Goal: Communication & Community: Connect with others

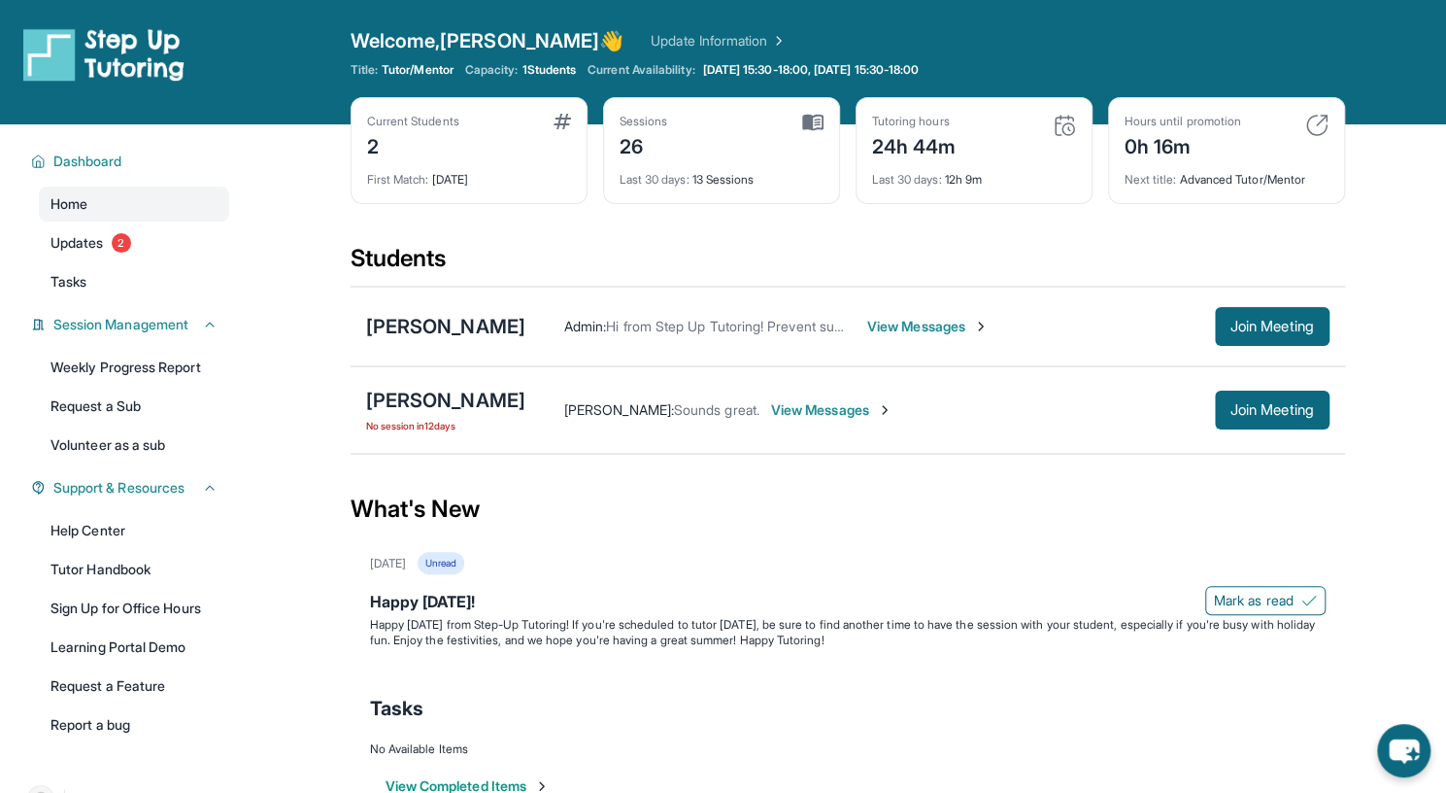
click at [938, 326] on span "View Messages" at bounding box center [927, 326] width 121 height 19
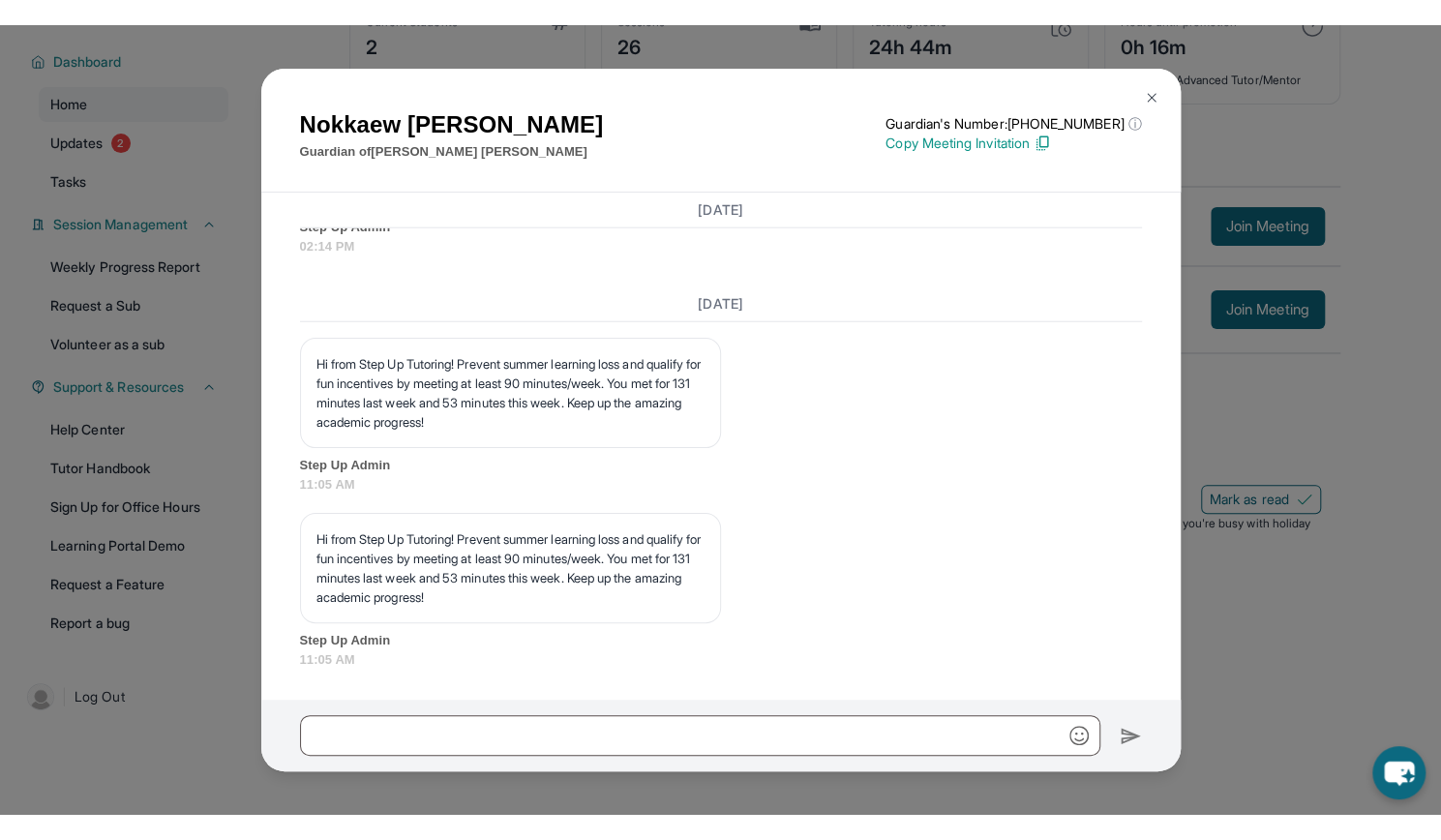
scroll to position [16542, 0]
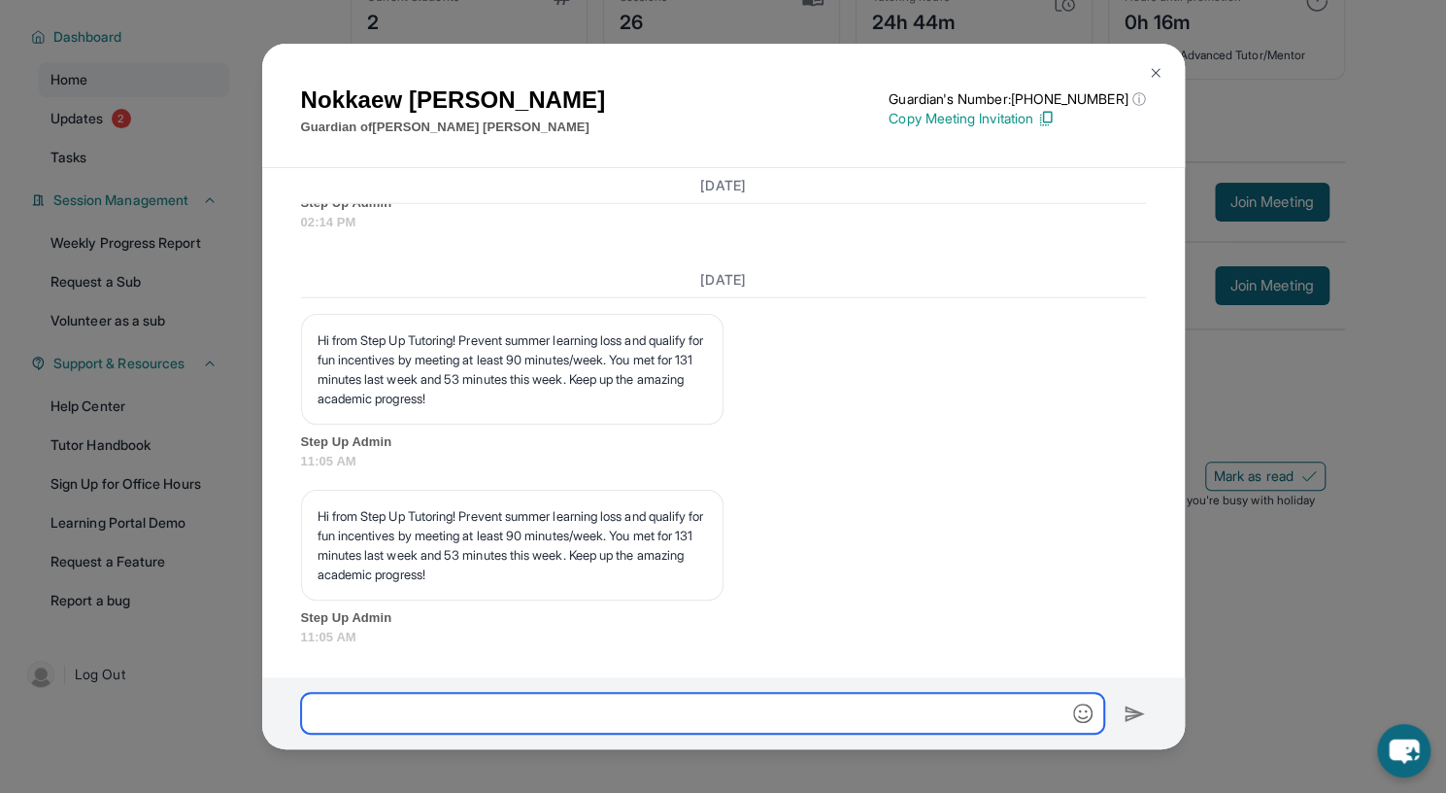
click at [371, 708] on input "text" at bounding box center [702, 713] width 803 height 41
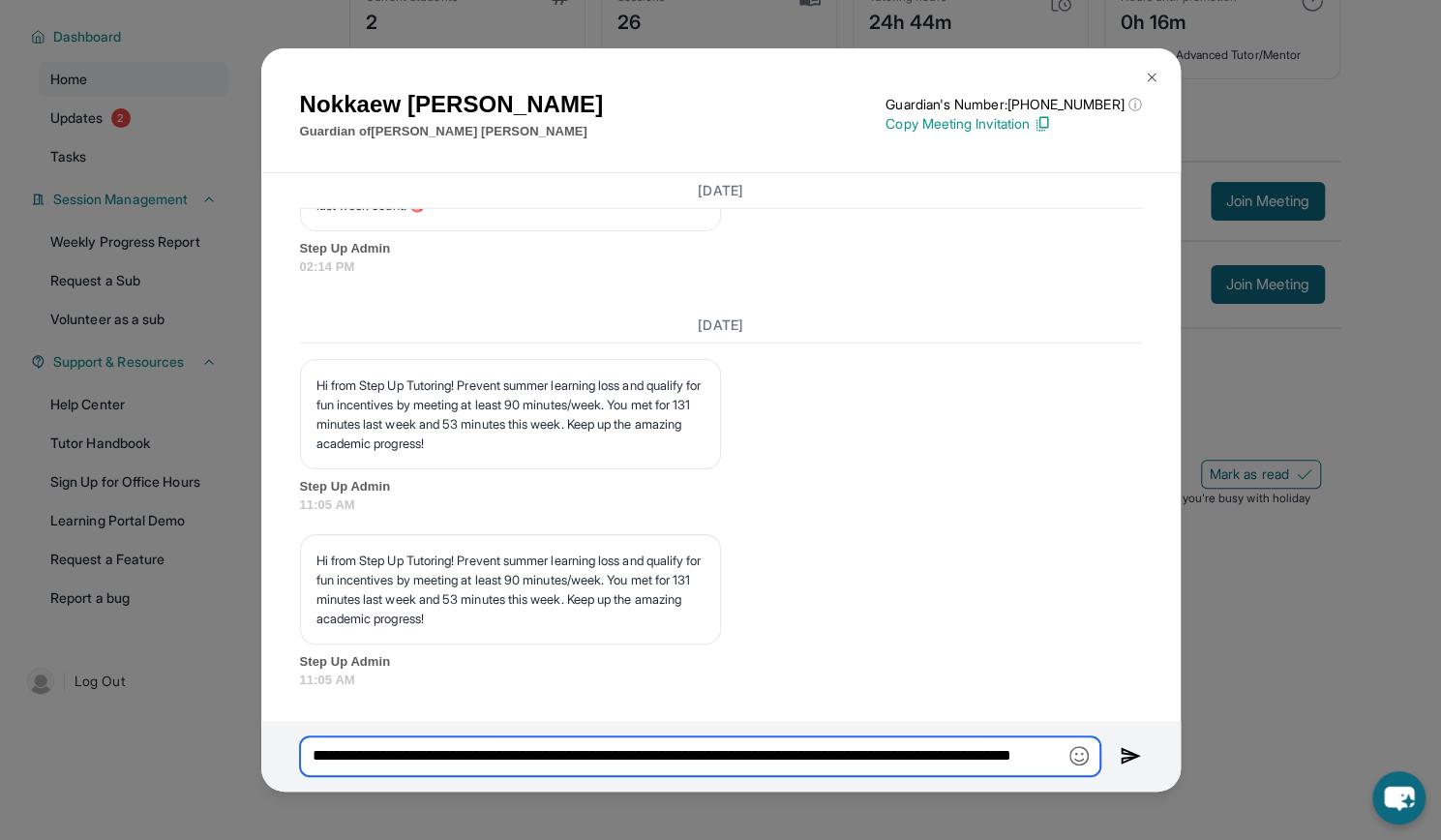
scroll to position [0, 147]
type input "**********"
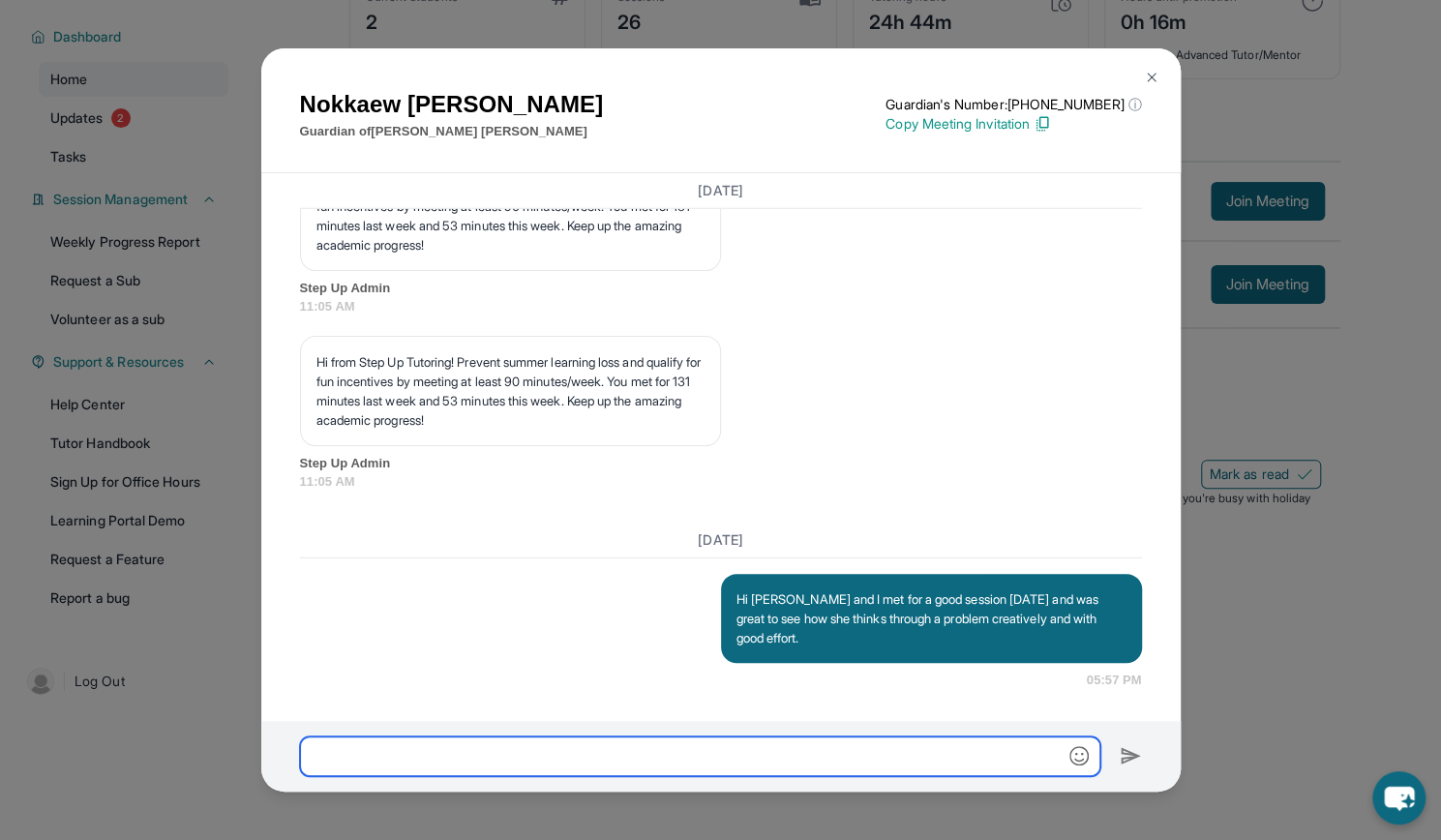
scroll to position [16699, 0]
type input "**********"
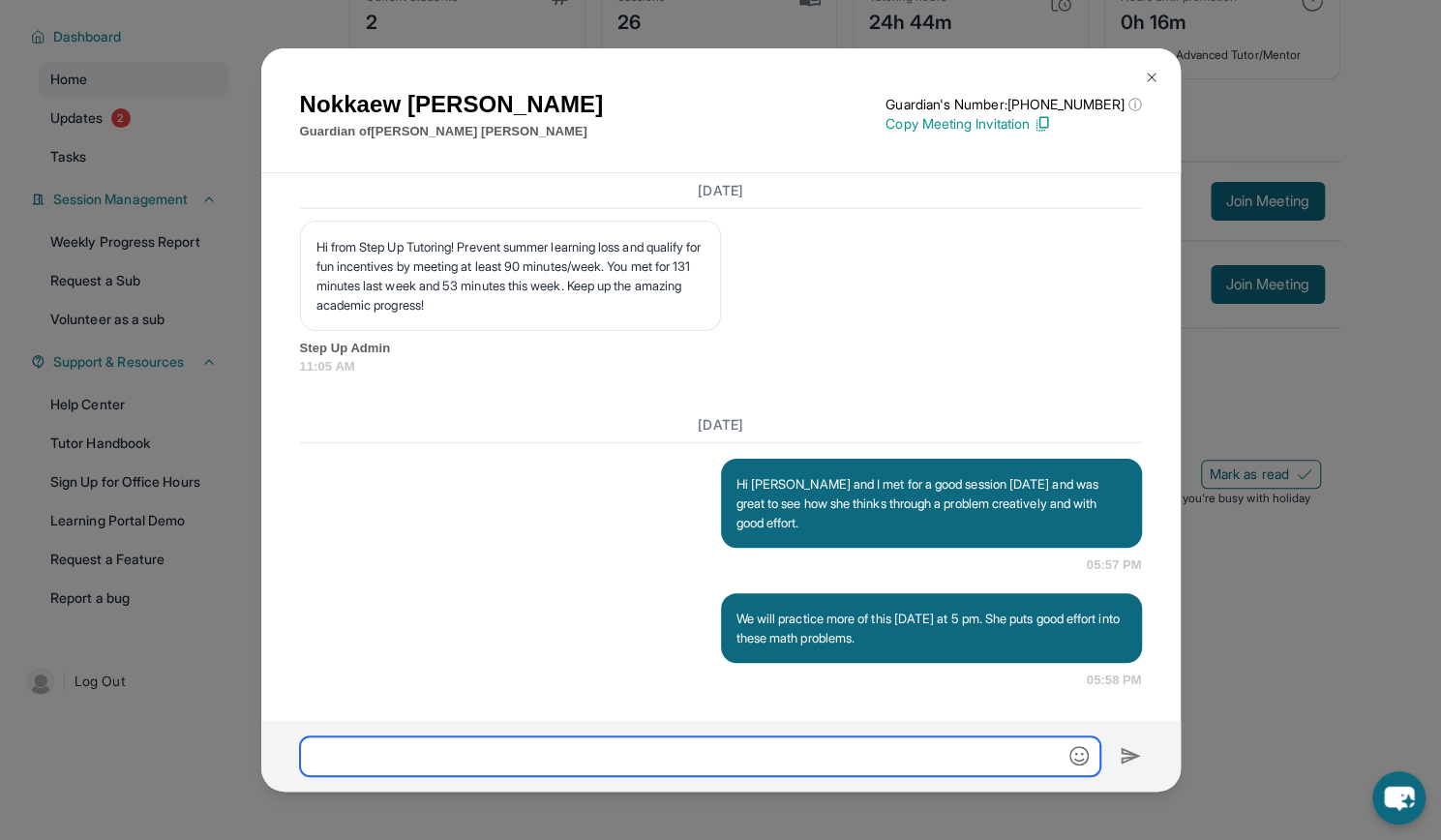
scroll to position [16815, 0]
click at [1149, 73] on img at bounding box center [1152, 78] width 16 height 16
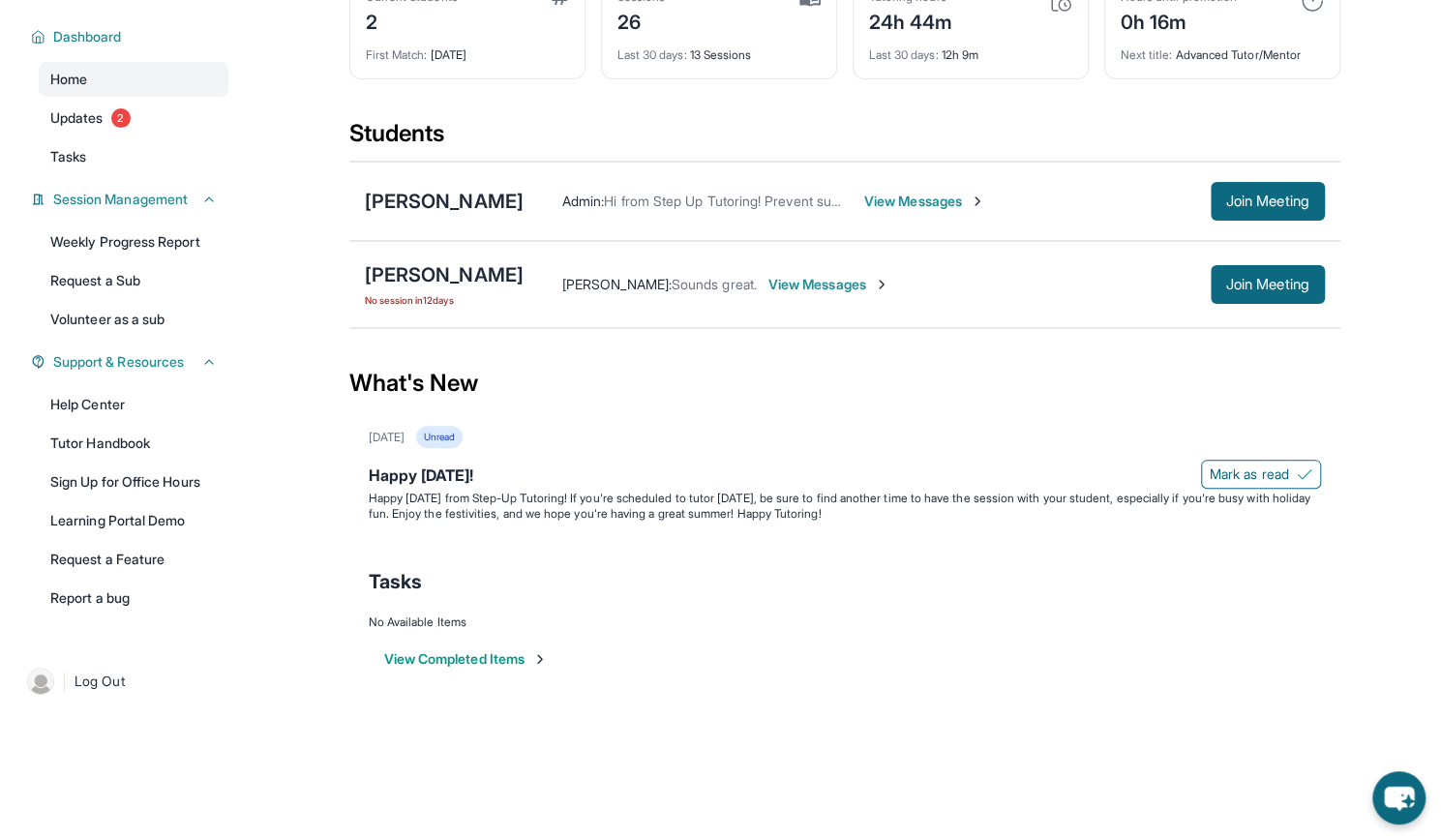
click at [776, 275] on span "View Messages" at bounding box center [828, 284] width 121 height 19
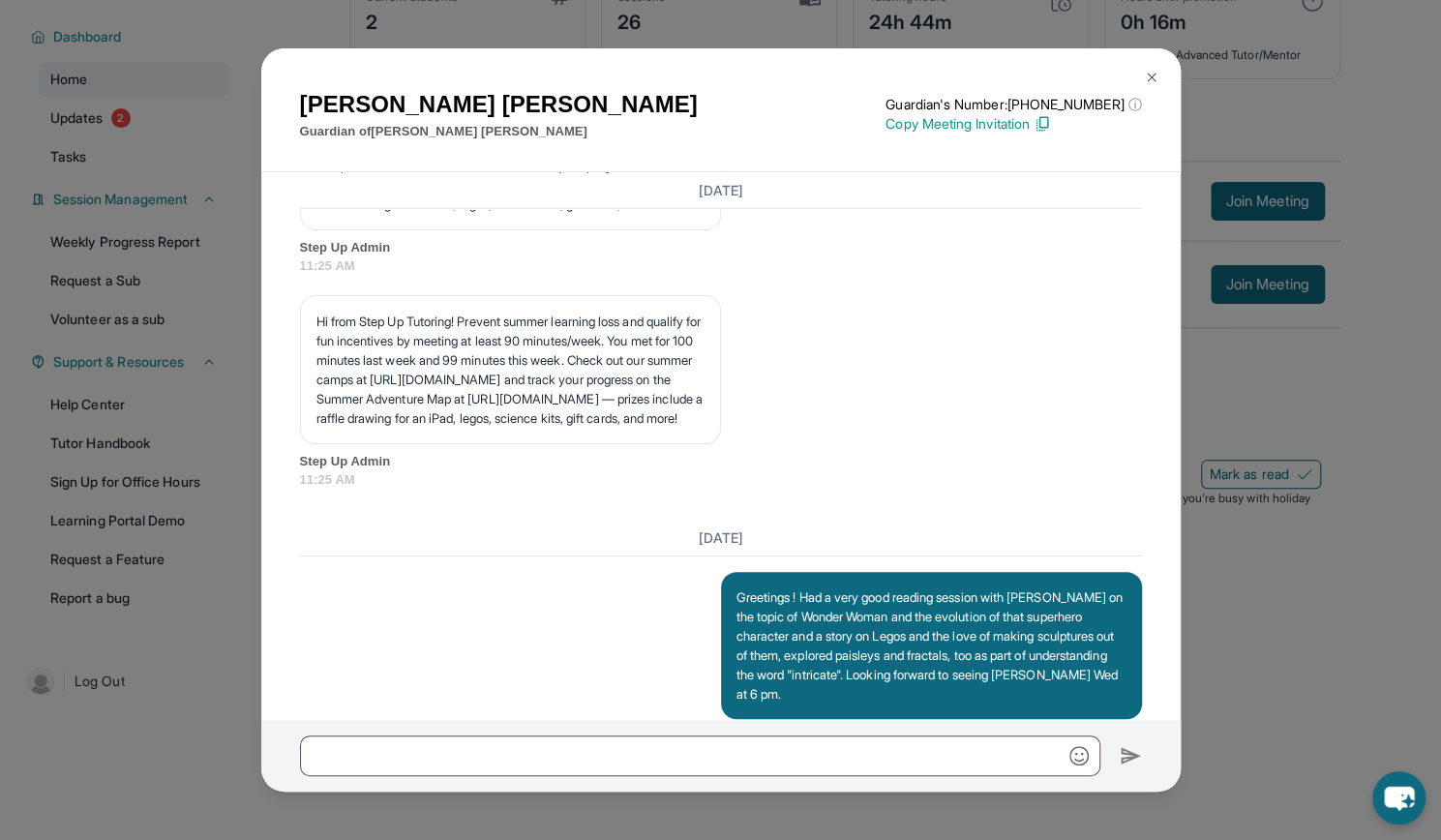
scroll to position [15526, 0]
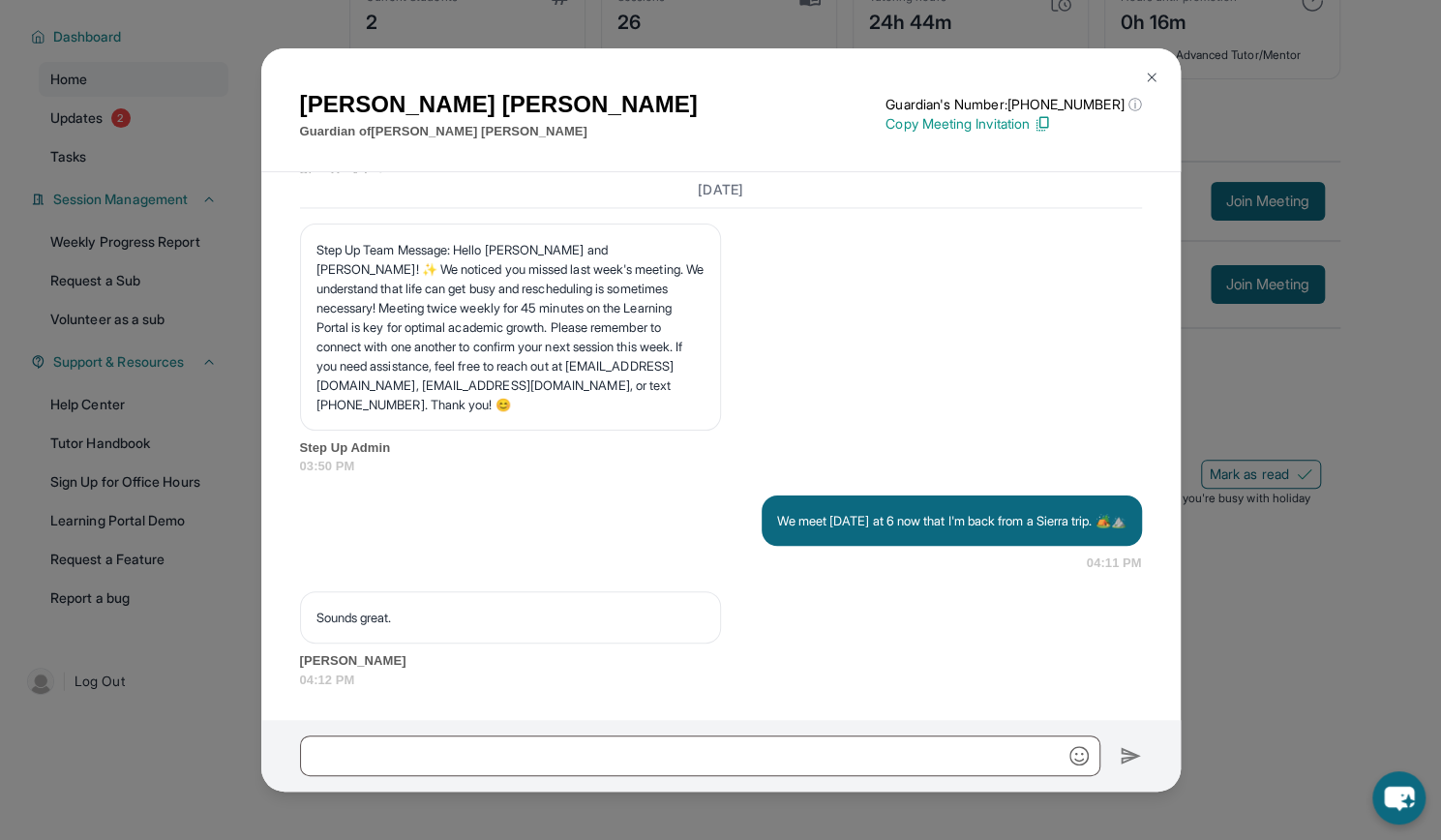
click at [1152, 70] on img at bounding box center [1152, 78] width 16 height 16
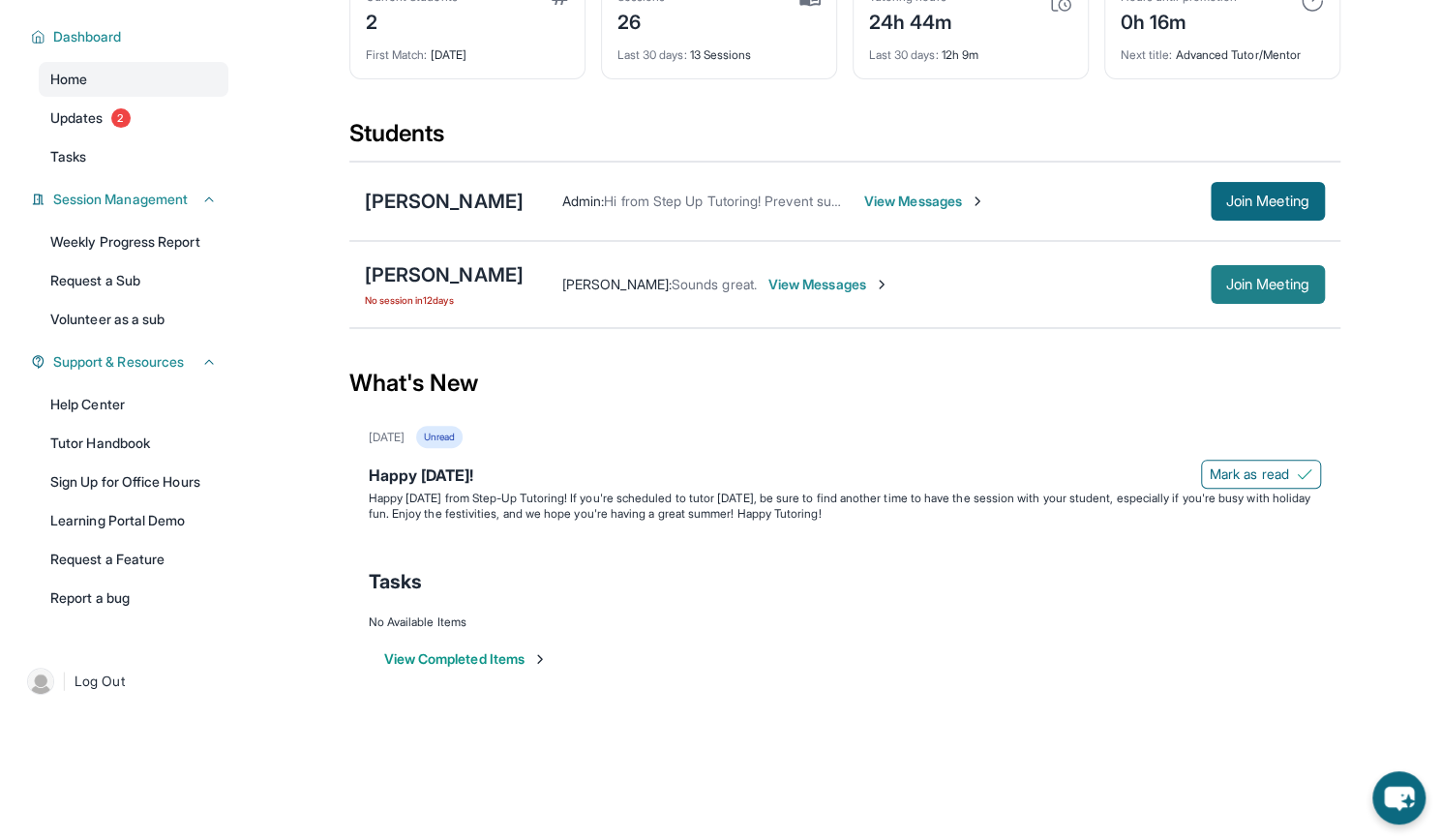
click at [1269, 268] on button "Join Meeting" at bounding box center [1268, 284] width 115 height 39
click at [808, 276] on span "View Messages" at bounding box center [828, 284] width 121 height 19
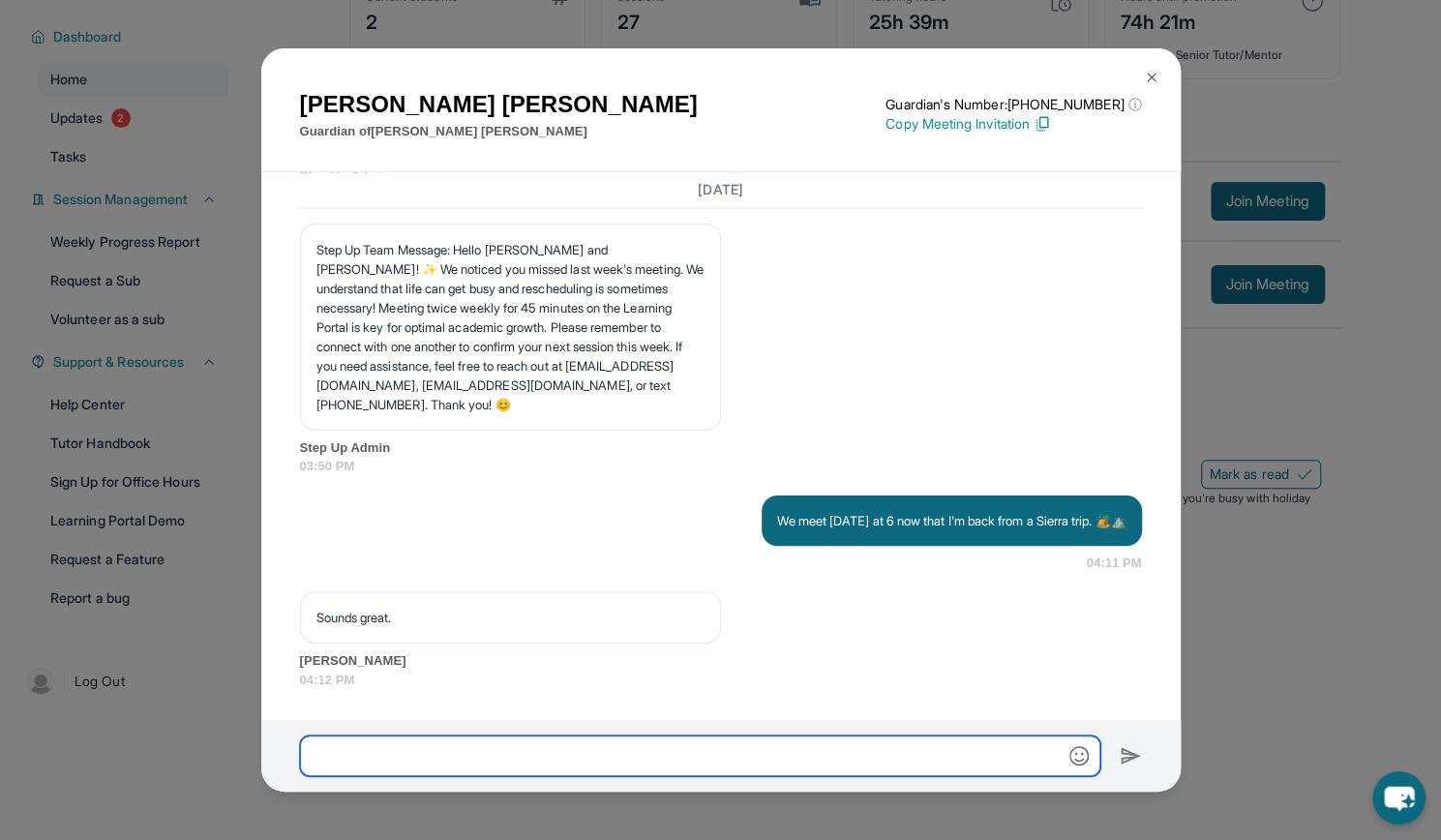
click at [428, 750] on input "text" at bounding box center [700, 755] width 800 height 41
type input "**********"
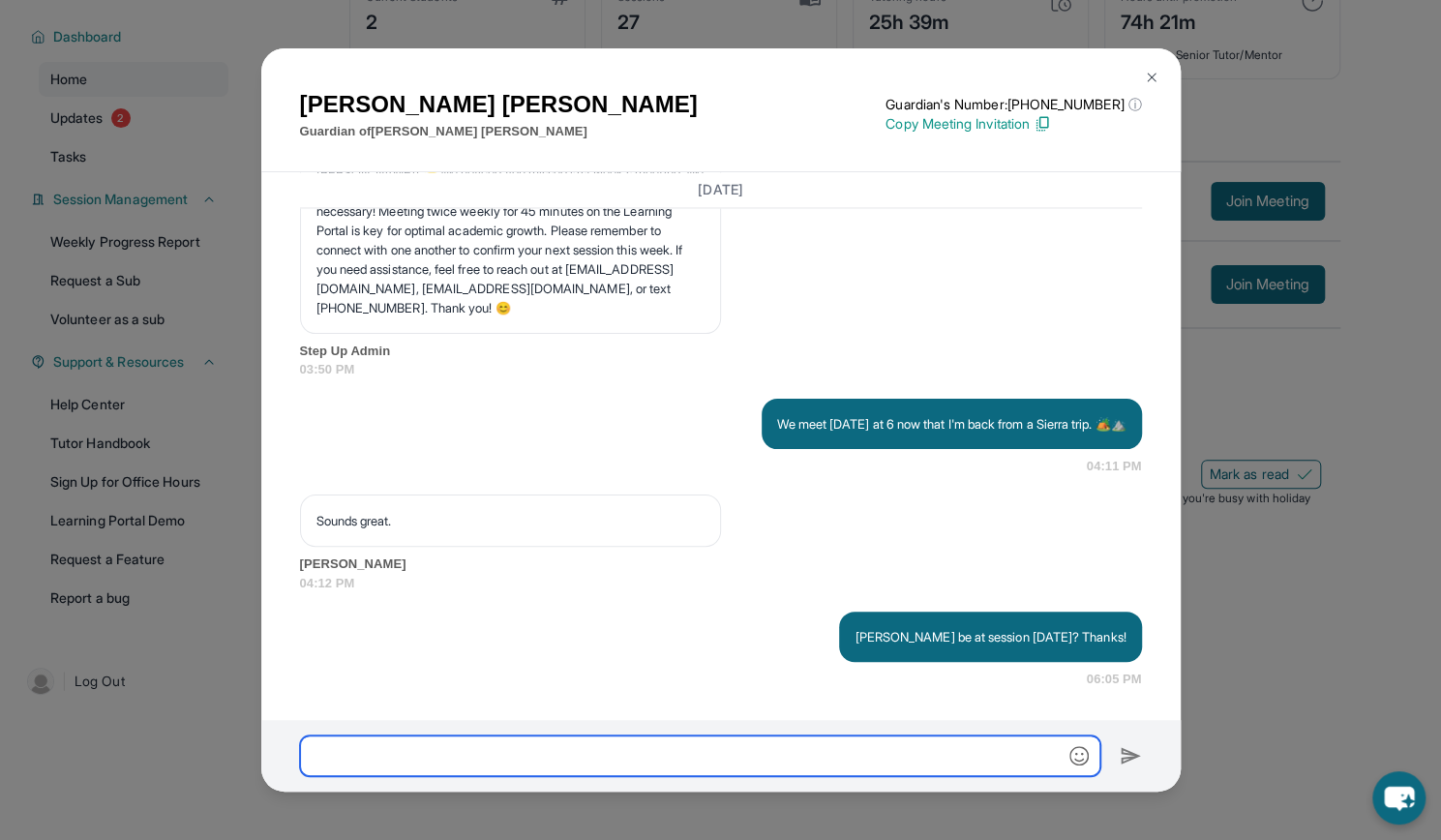
scroll to position [15621, 0]
click at [1155, 76] on img at bounding box center [1152, 78] width 16 height 16
